Goal: Find specific page/section: Find specific page/section

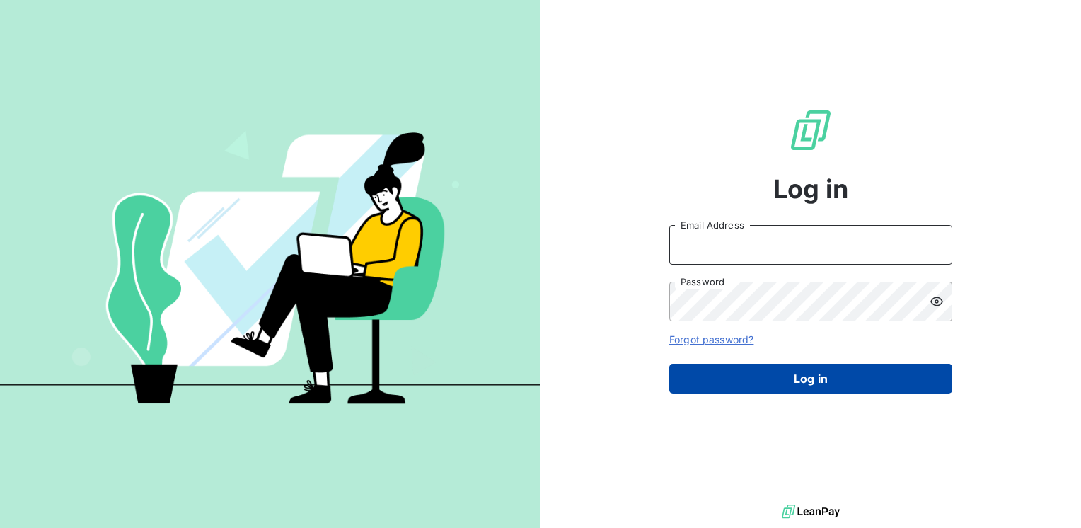
type input "[EMAIL_ADDRESS][DOMAIN_NAME]"
click at [794, 378] on button "Log in" at bounding box center [810, 378] width 283 height 30
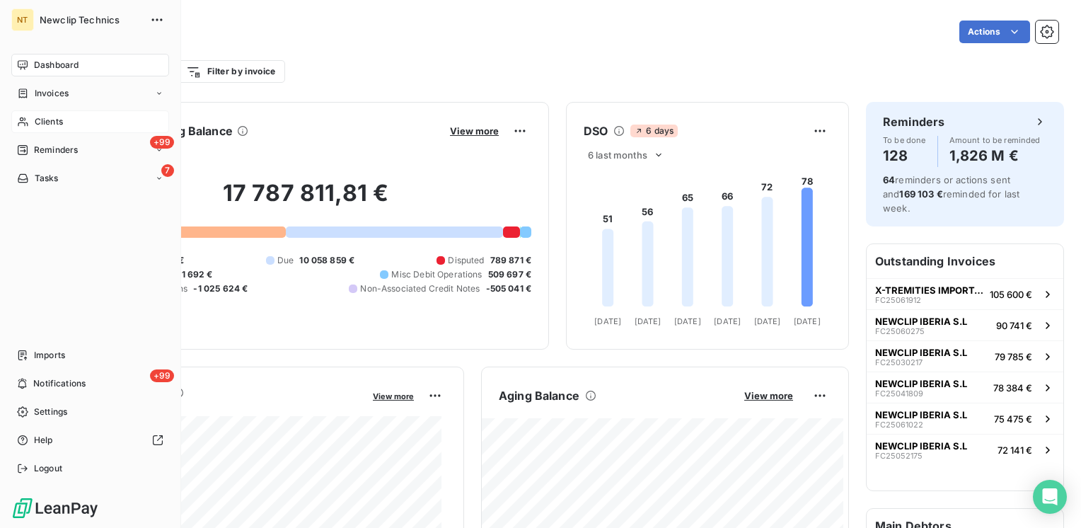
click at [55, 120] on span "Clients" at bounding box center [49, 121] width 28 height 13
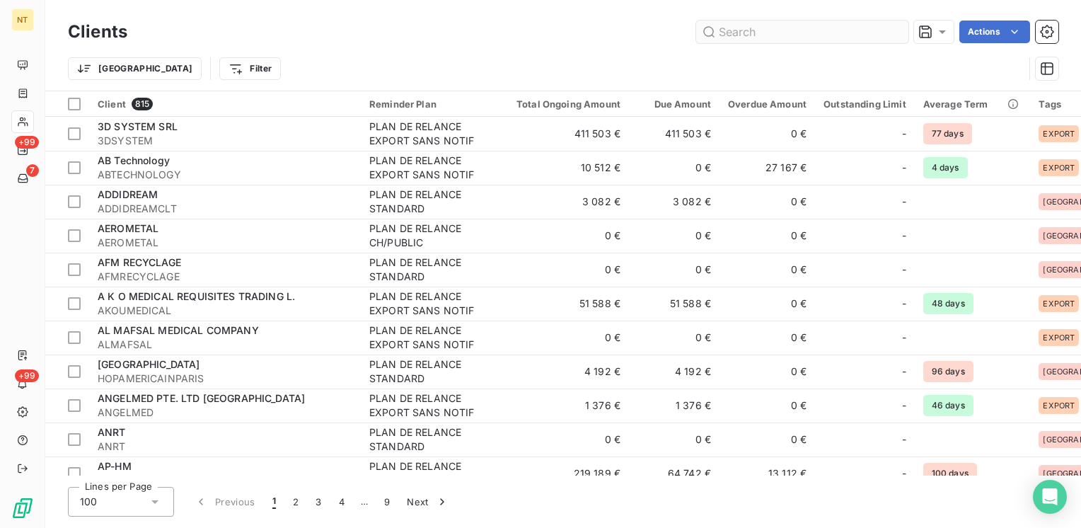
click at [762, 36] on input "text" at bounding box center [802, 32] width 212 height 23
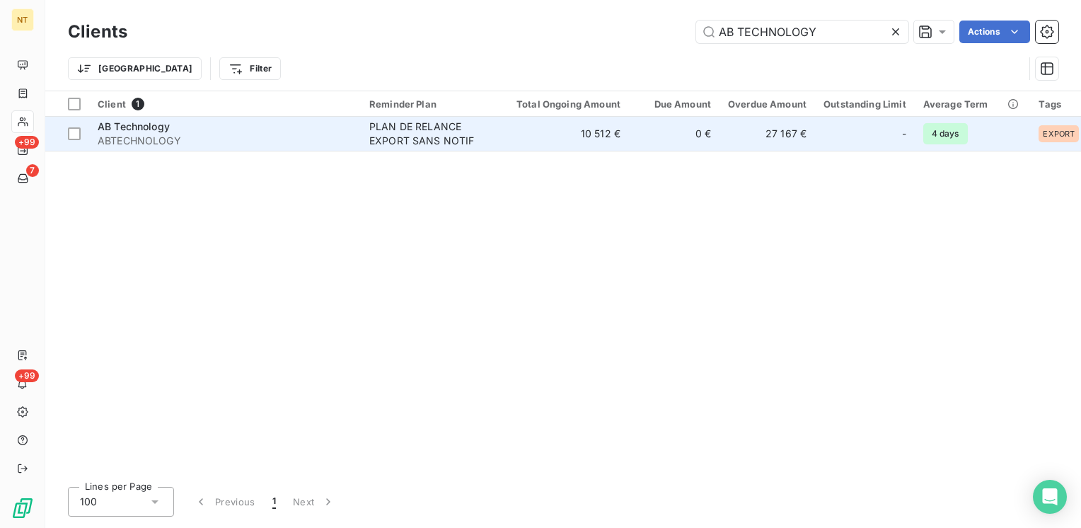
type input "AB TECHNOLOGY"
click at [259, 123] on div "AB Technology" at bounding box center [225, 127] width 255 height 14
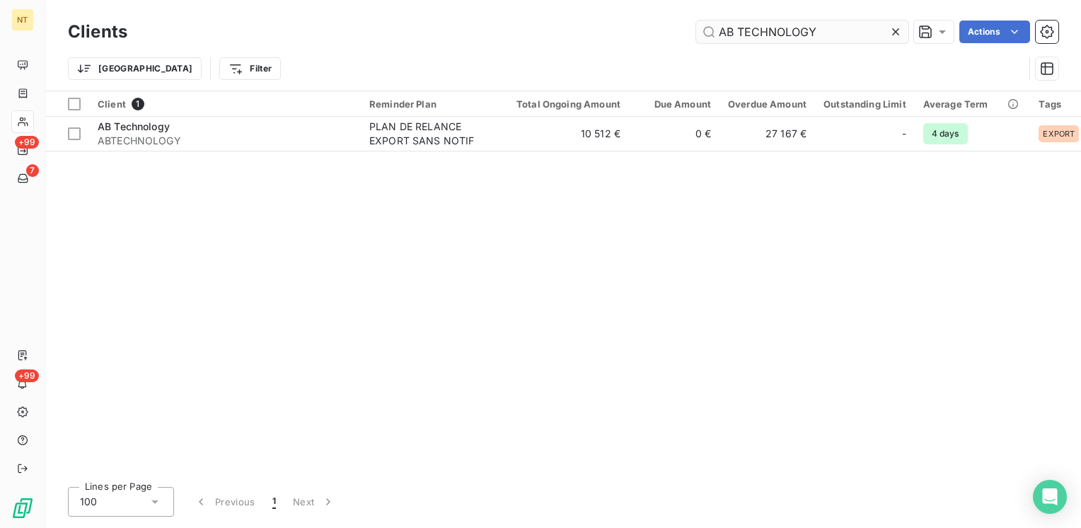
drag, startPoint x: 826, startPoint y: 33, endPoint x: 707, endPoint y: 21, distance: 119.4
click at [707, 21] on input "AB TECHNOLOGY" at bounding box center [802, 32] width 212 height 23
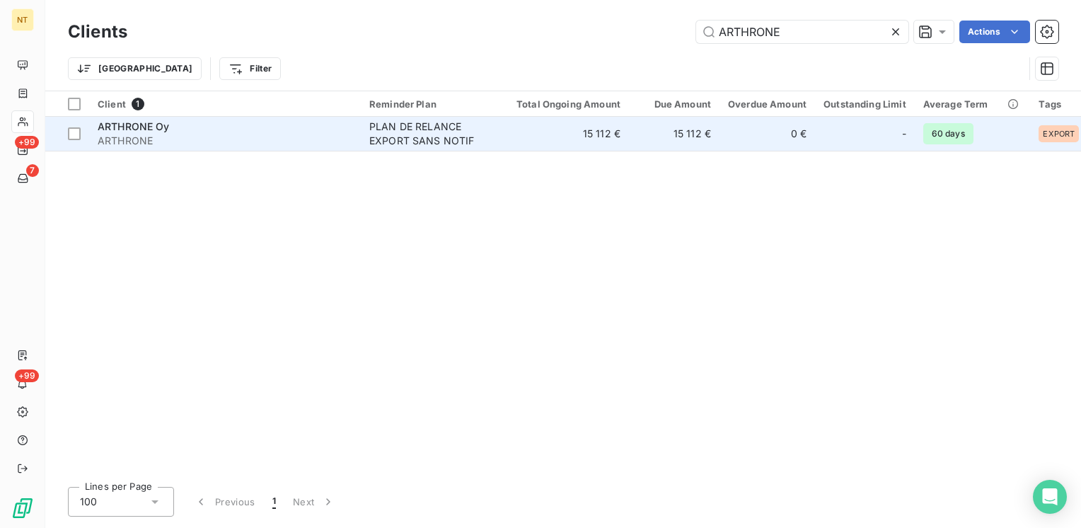
type input "ARTHRONE"
click at [202, 134] on span "ARTHRONE" at bounding box center [225, 141] width 255 height 14
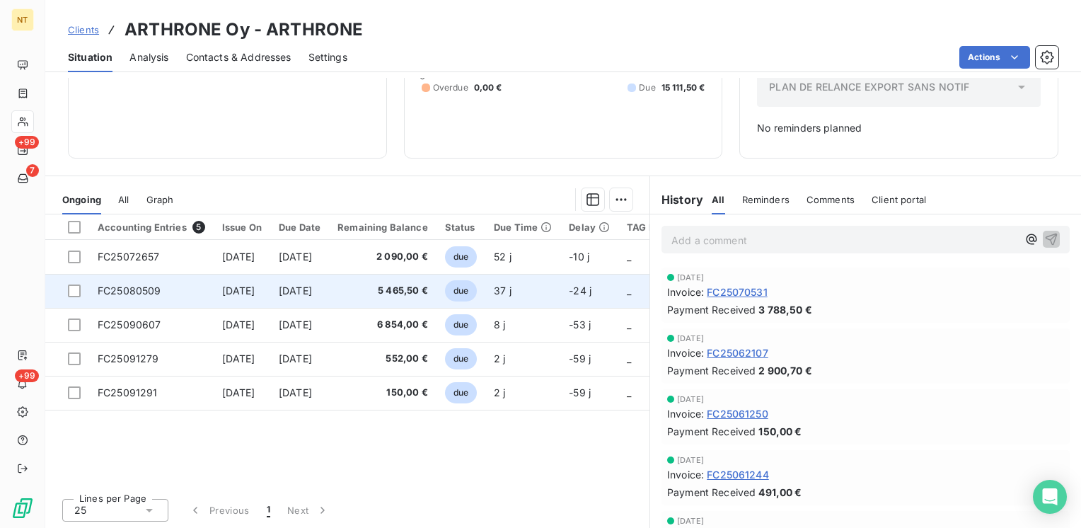
scroll to position [161, 0]
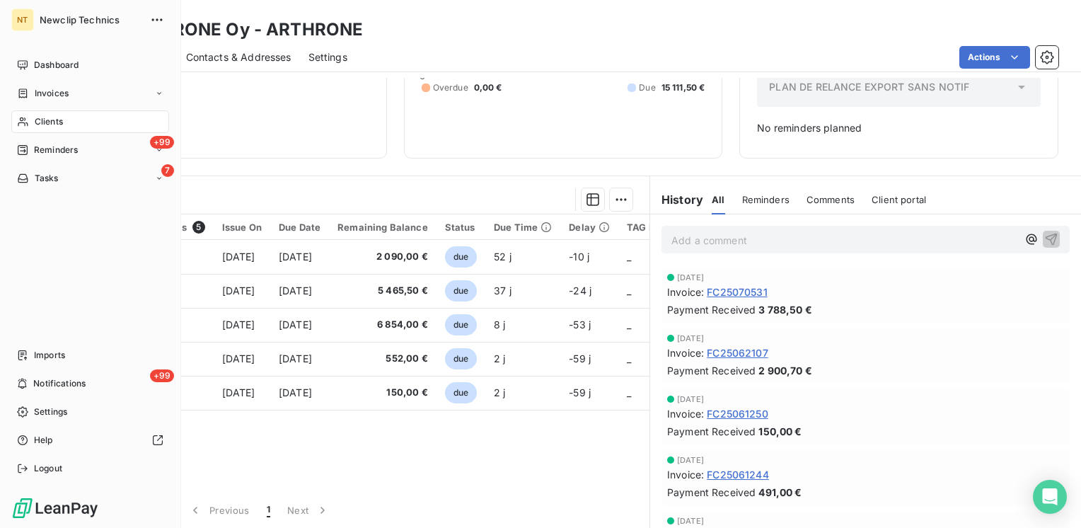
click at [50, 120] on span "Clients" at bounding box center [49, 121] width 28 height 13
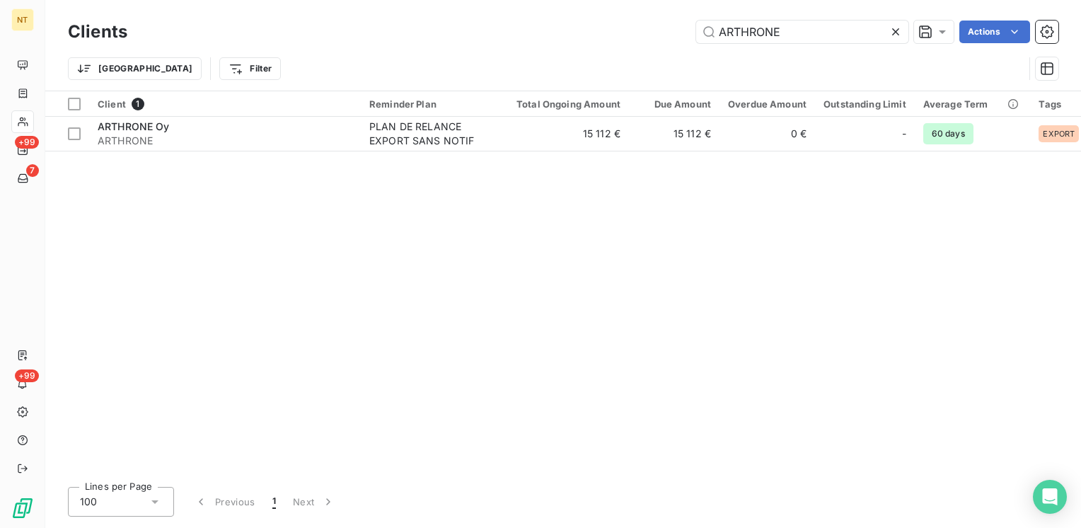
drag, startPoint x: 820, startPoint y: 32, endPoint x: 659, endPoint y: 29, distance: 161.3
click at [659, 29] on div "ARTHRONE Actions" at bounding box center [601, 32] width 914 height 23
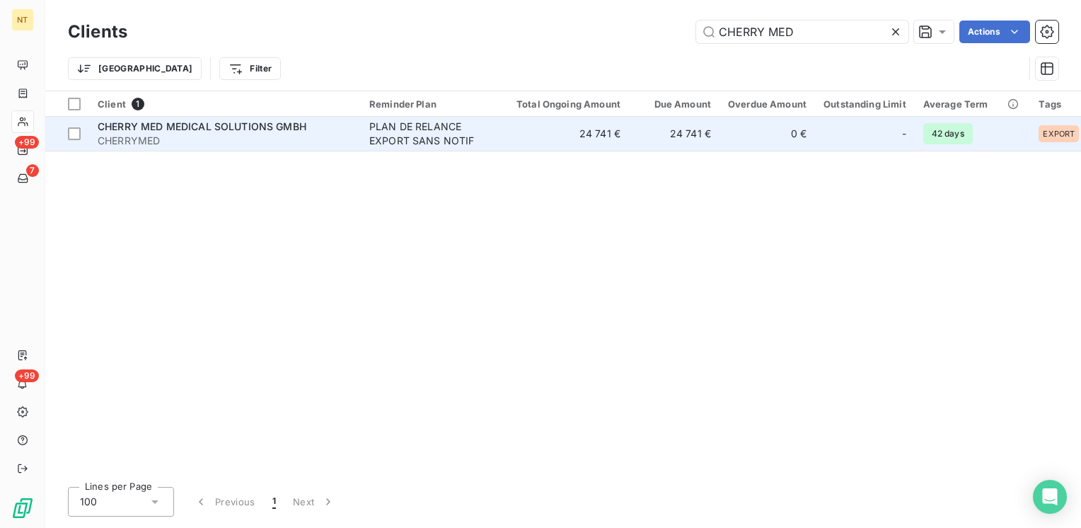
type input "CHERRY MED"
click at [228, 137] on span "CHERRYMED" at bounding box center [225, 141] width 255 height 14
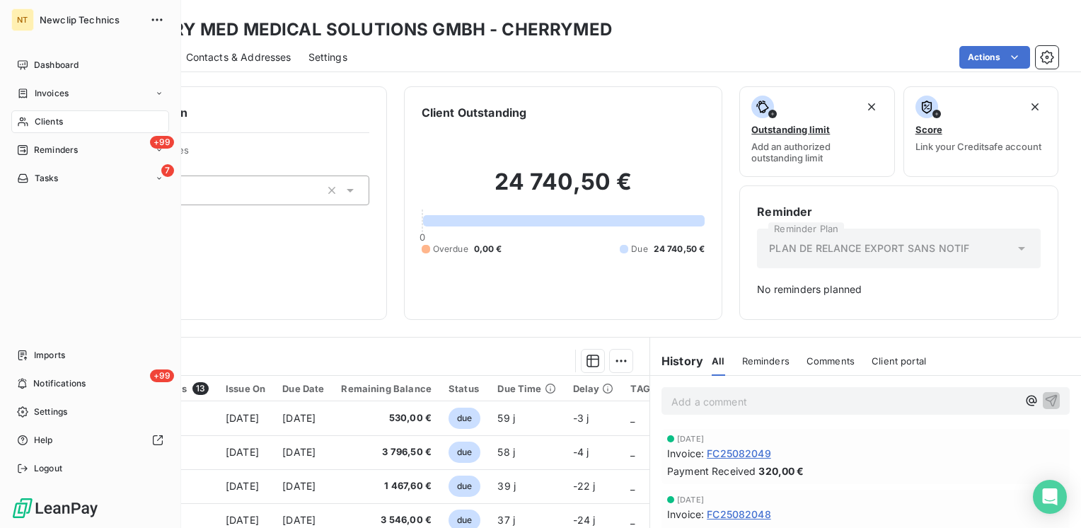
drag, startPoint x: 47, startPoint y: 118, endPoint x: 83, endPoint y: 111, distance: 37.4
click at [48, 118] on span "Clients" at bounding box center [49, 121] width 28 height 13
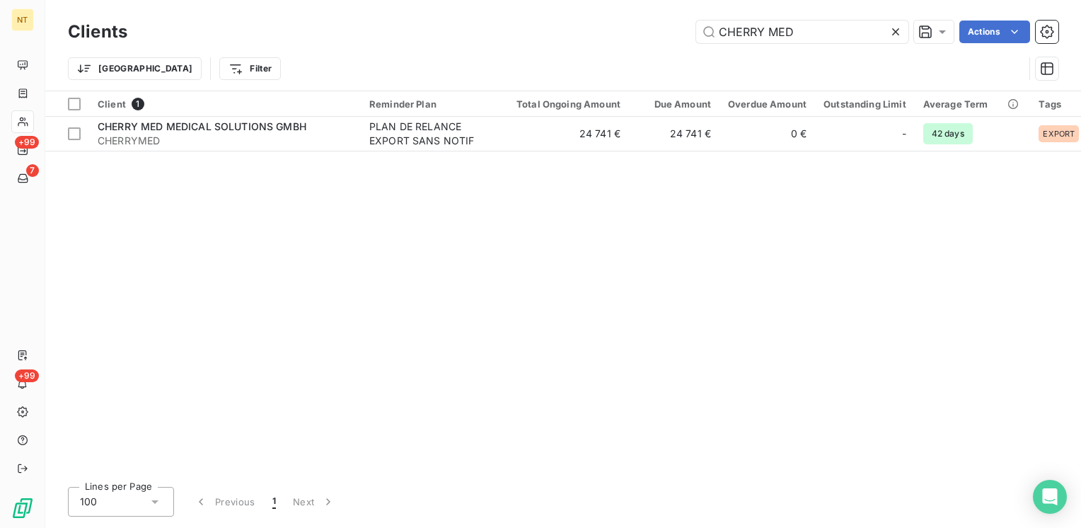
drag, startPoint x: 828, startPoint y: 31, endPoint x: 586, endPoint y: 26, distance: 242.6
click at [586, 26] on div "CHERRY MED Actions" at bounding box center [601, 32] width 914 height 23
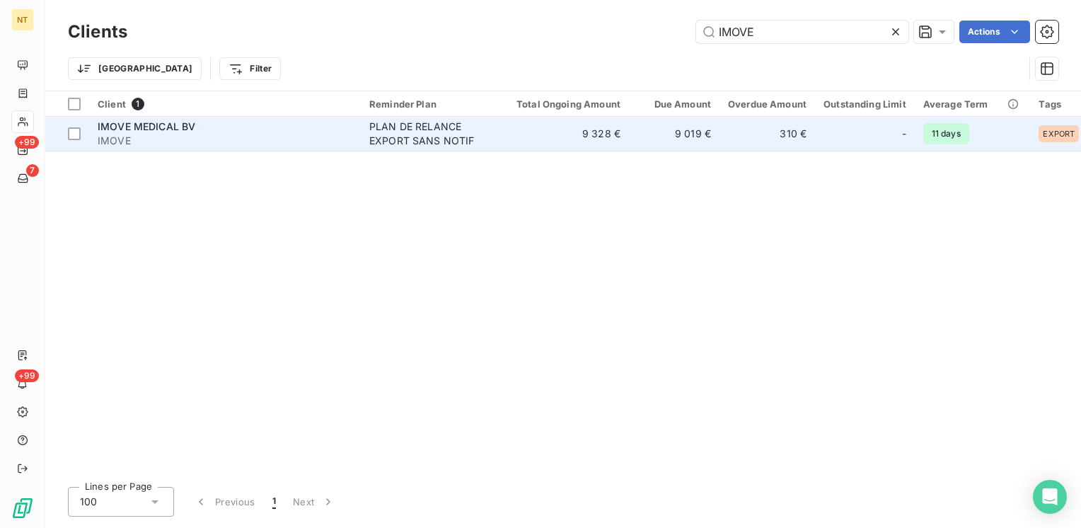
type input "IMOVE"
click at [210, 124] on div "IMOVE MEDICAL BV" at bounding box center [225, 127] width 255 height 14
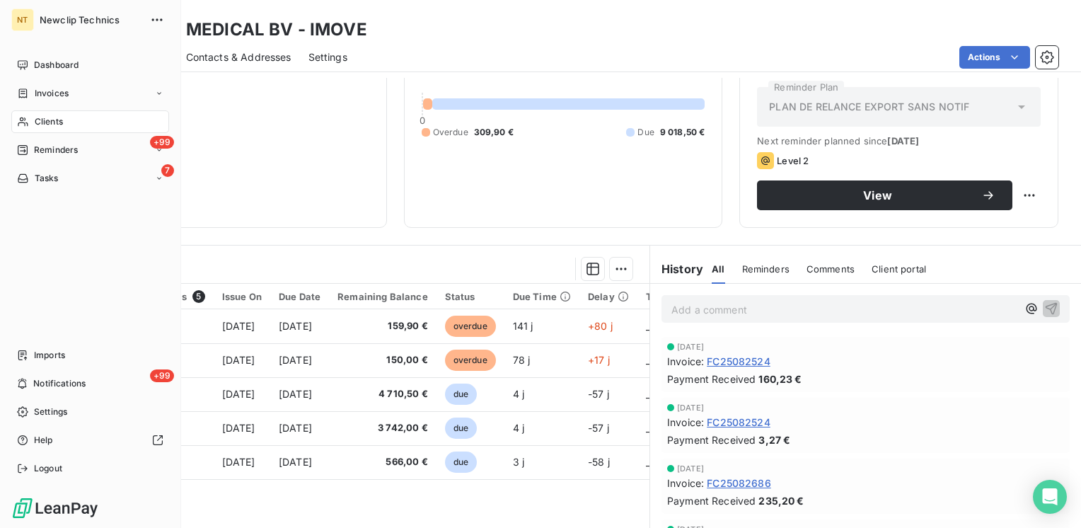
click at [78, 117] on div "Clients" at bounding box center [90, 121] width 158 height 23
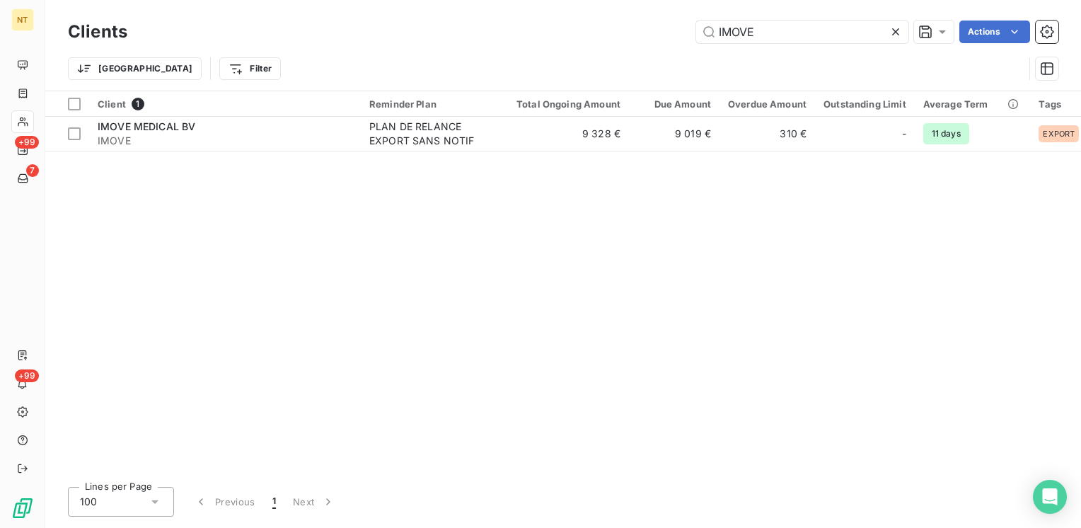
drag, startPoint x: 816, startPoint y: 30, endPoint x: 646, endPoint y: 27, distance: 170.5
click at [646, 27] on div "IMOVE Actions" at bounding box center [601, 32] width 914 height 23
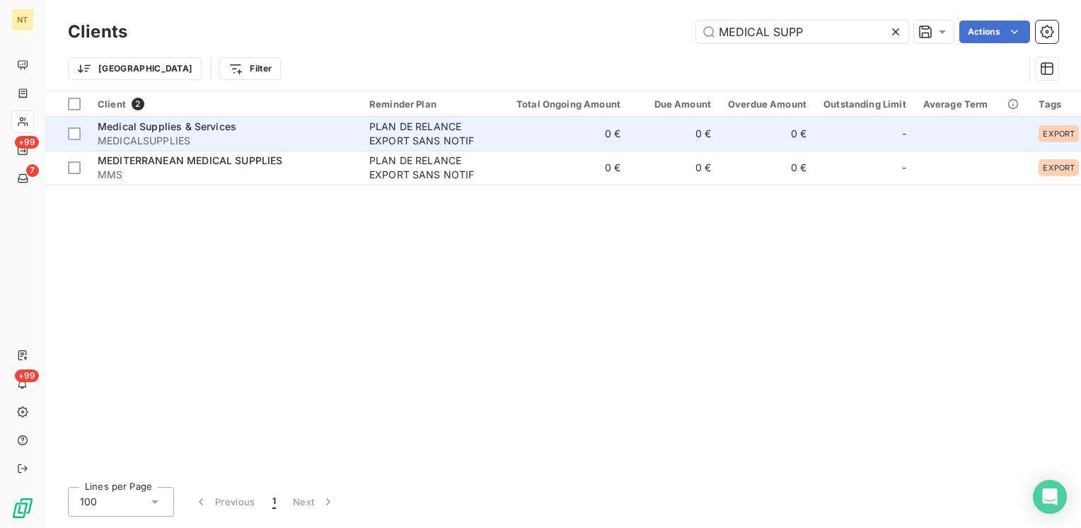
type input "MEDICAL SUPP"
click at [228, 134] on span "MEDICALSUPPLIES" at bounding box center [225, 141] width 255 height 14
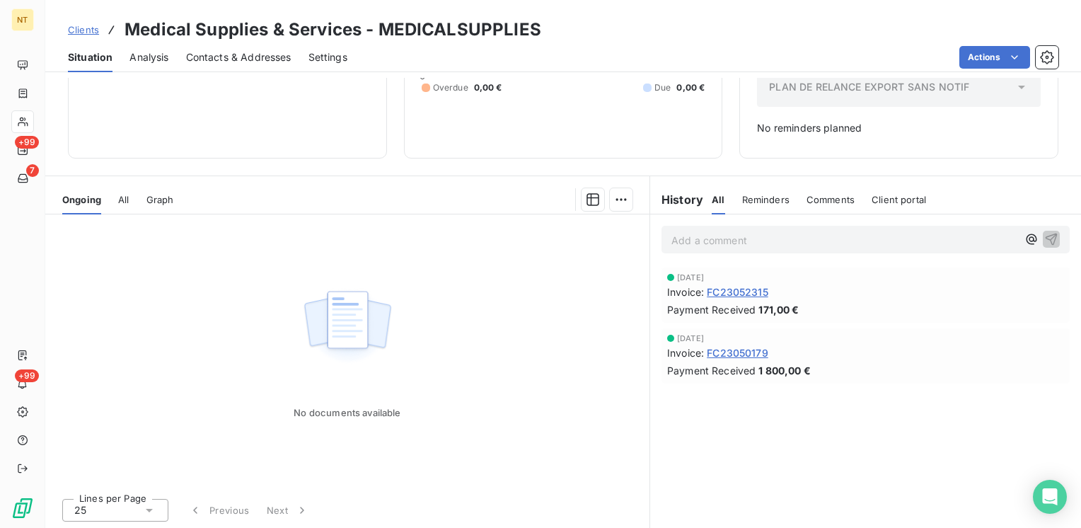
scroll to position [161, 0]
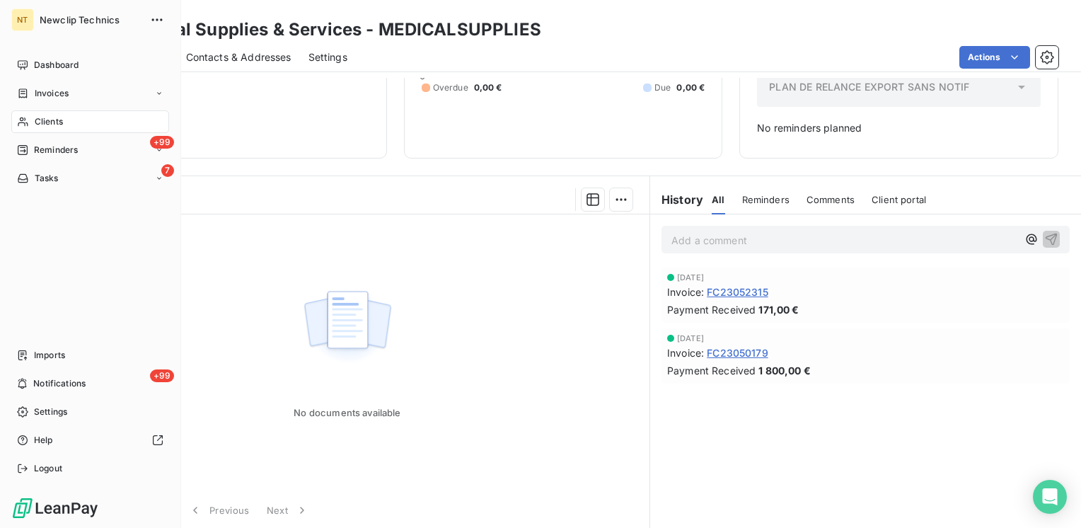
click at [37, 121] on span "Clients" at bounding box center [49, 121] width 28 height 13
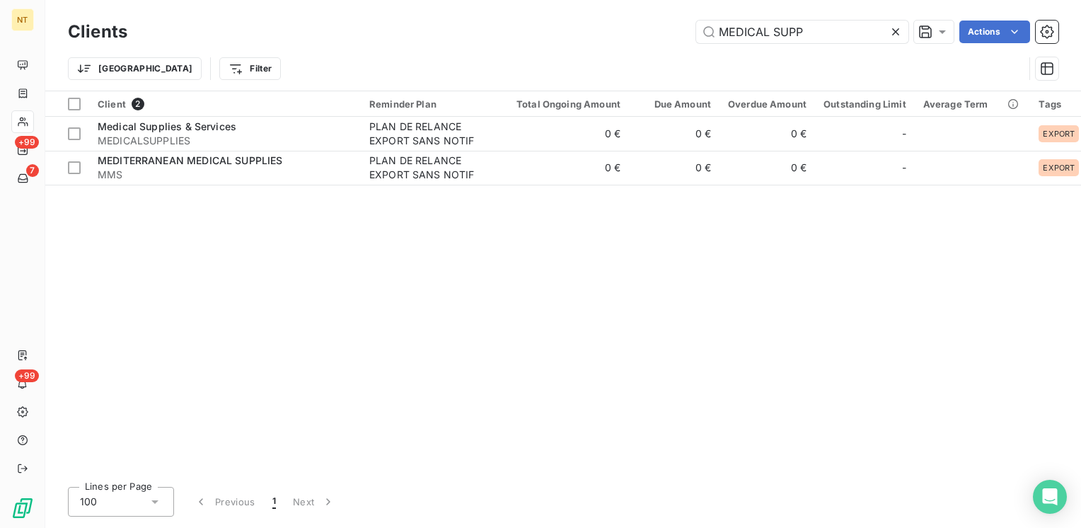
drag, startPoint x: 843, startPoint y: 33, endPoint x: 543, endPoint y: 8, distance: 300.9
click at [543, 8] on div "Clients MEDICAL SUPP Actions Trier Filter" at bounding box center [562, 45] width 1035 height 91
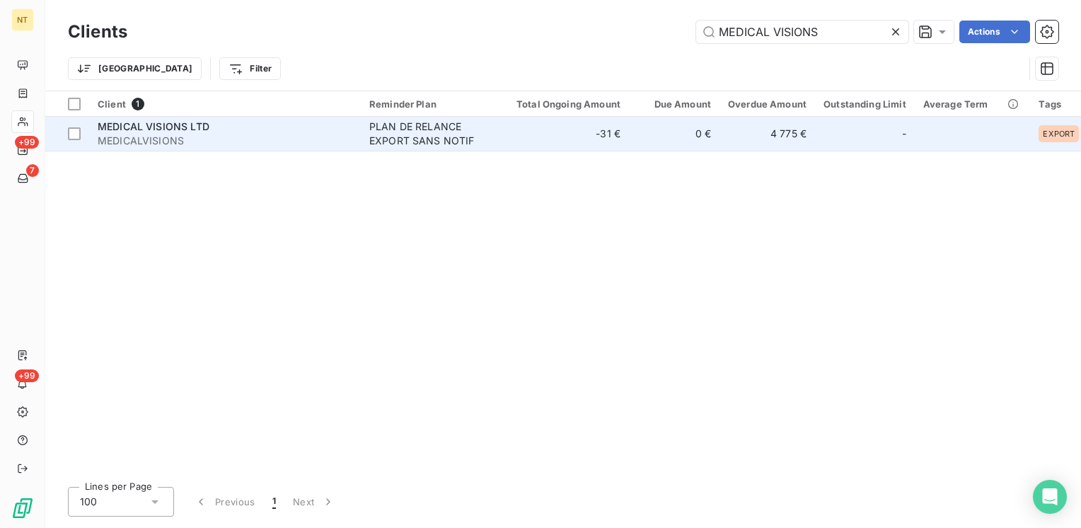
type input "MEDICAL VISIONS"
click at [245, 127] on div "MEDICAL VISIONS LTD" at bounding box center [225, 127] width 255 height 14
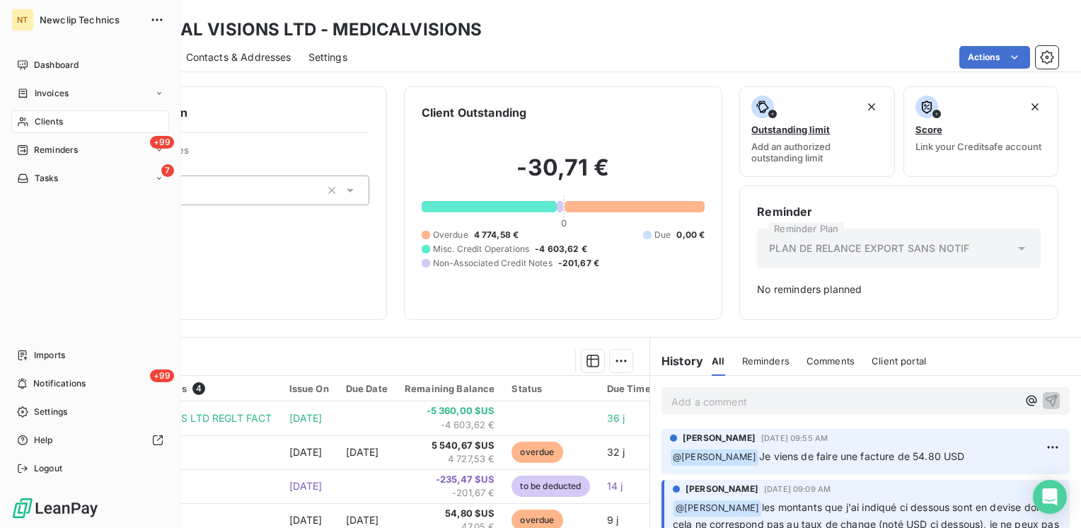
click at [40, 115] on span "Clients" at bounding box center [49, 121] width 28 height 13
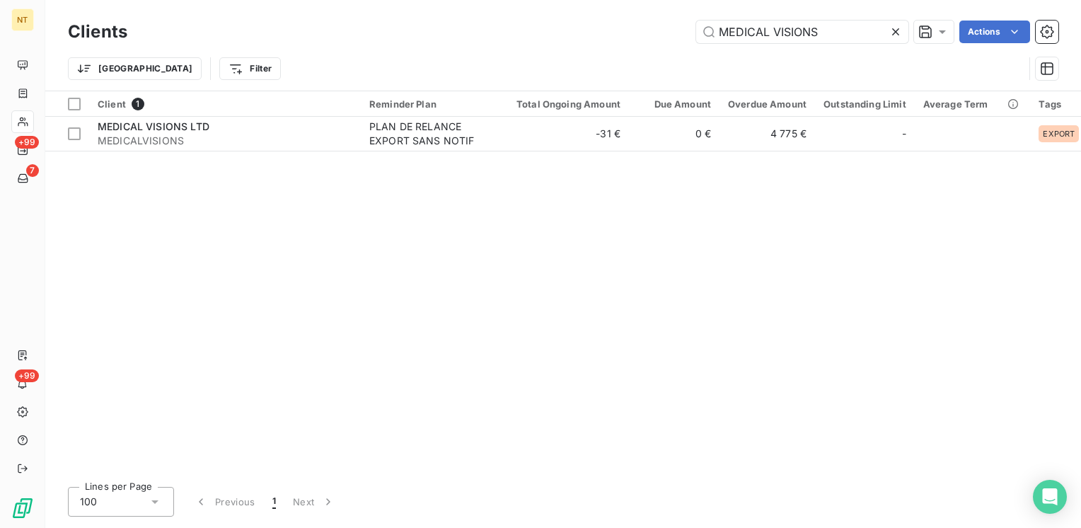
drag, startPoint x: 842, startPoint y: 28, endPoint x: 618, endPoint y: 32, distance: 224.2
click at [622, 31] on div "MEDICAL VISIONS Actions" at bounding box center [601, 32] width 914 height 23
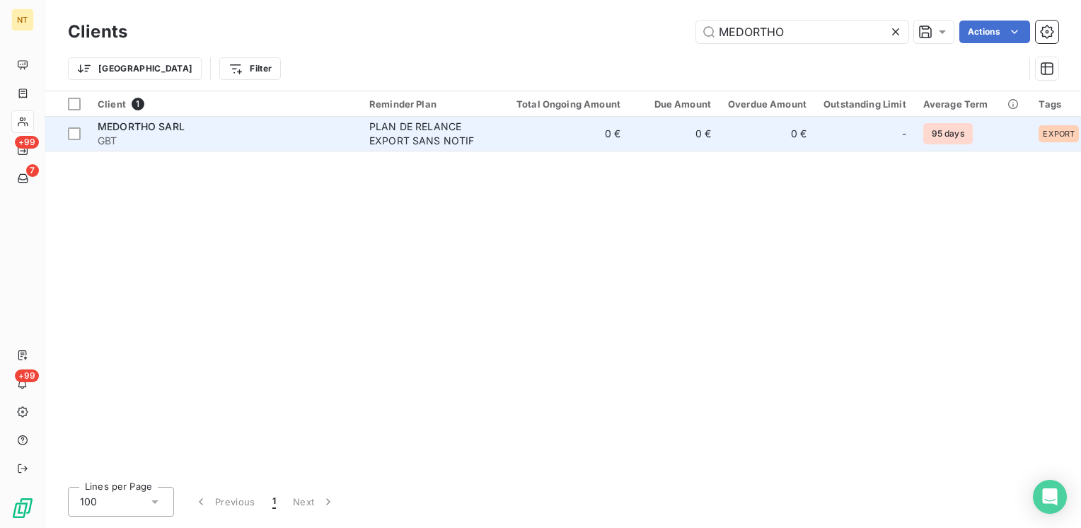
type input "MEDORTHO"
click at [171, 138] on span "GBT" at bounding box center [225, 141] width 255 height 14
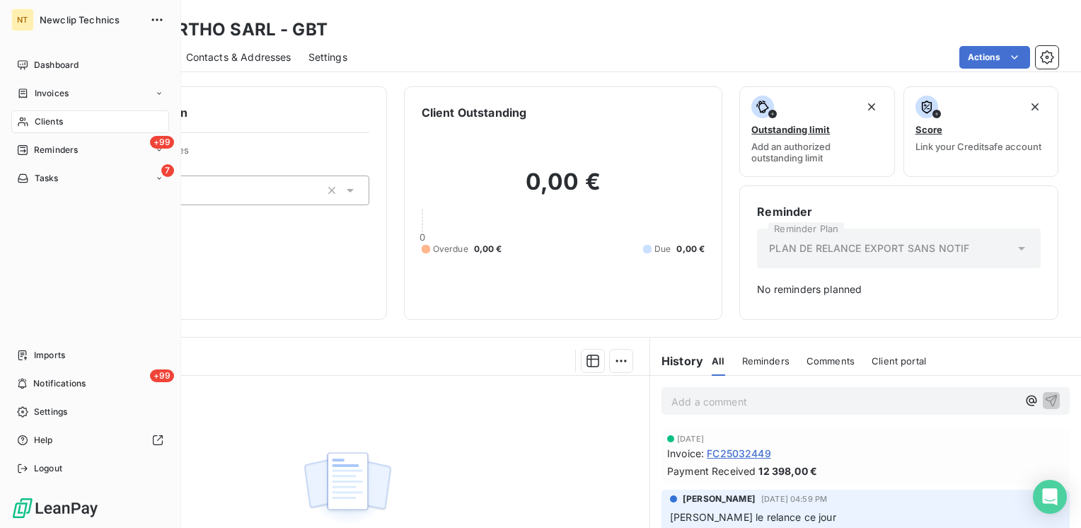
click at [54, 115] on span "Clients" at bounding box center [49, 121] width 28 height 13
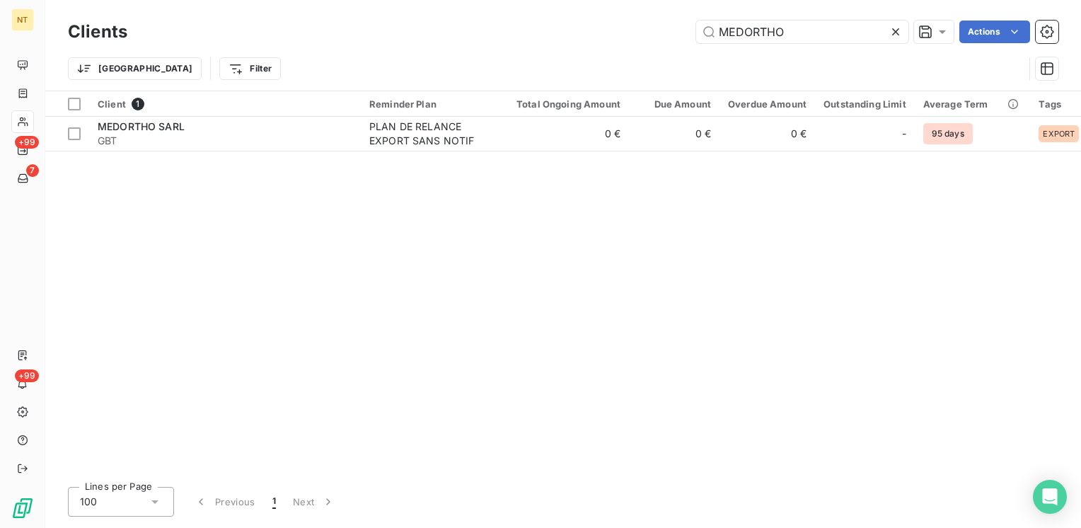
drag, startPoint x: 804, startPoint y: 35, endPoint x: 475, endPoint y: 11, distance: 329.8
click at [472, 17] on div "Clients MEDORTHO Actions" at bounding box center [563, 32] width 990 height 30
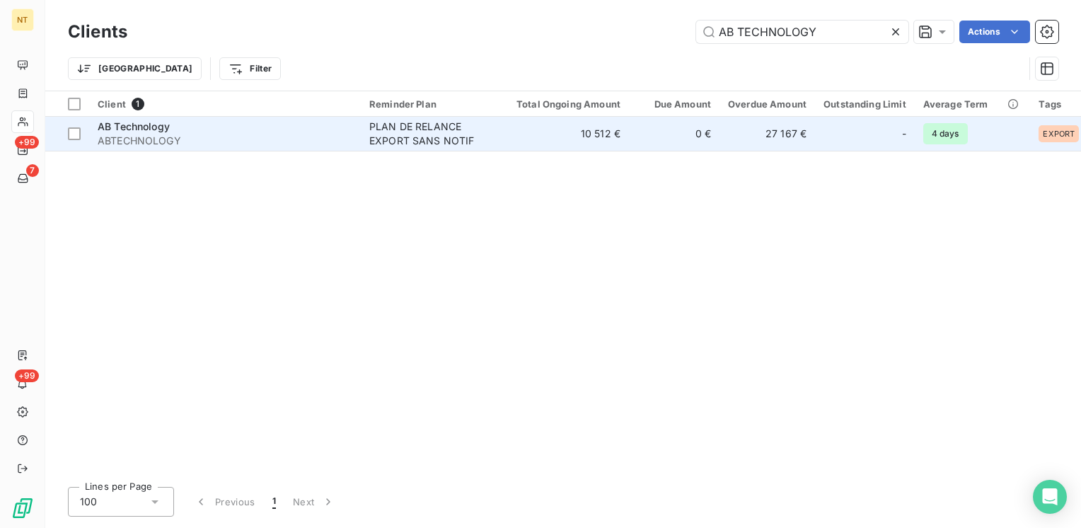
type input "AB TECHNOLOGY"
click at [285, 126] on div "AB Technology" at bounding box center [225, 127] width 255 height 14
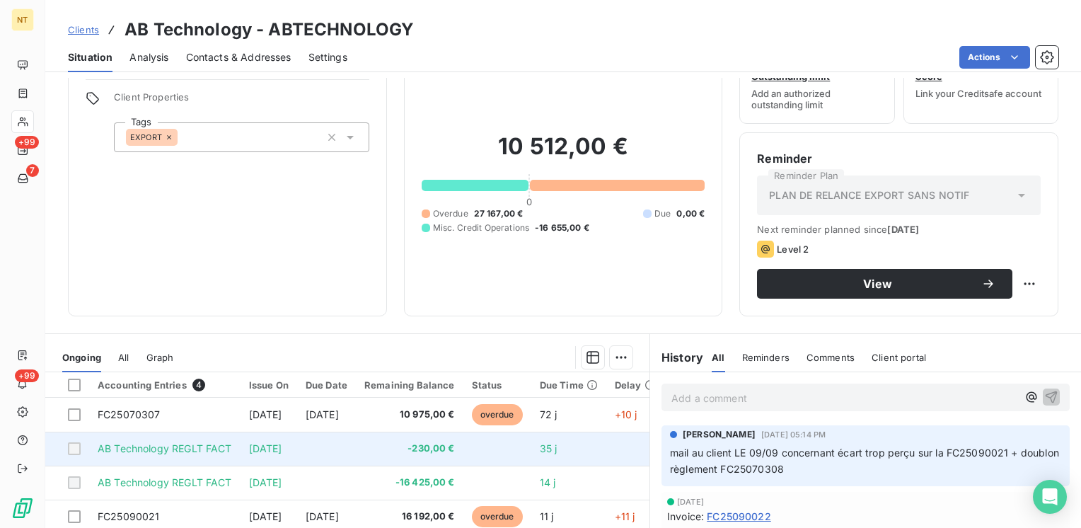
scroll to position [141, 0]
